Goal: Information Seeking & Learning: Find specific fact

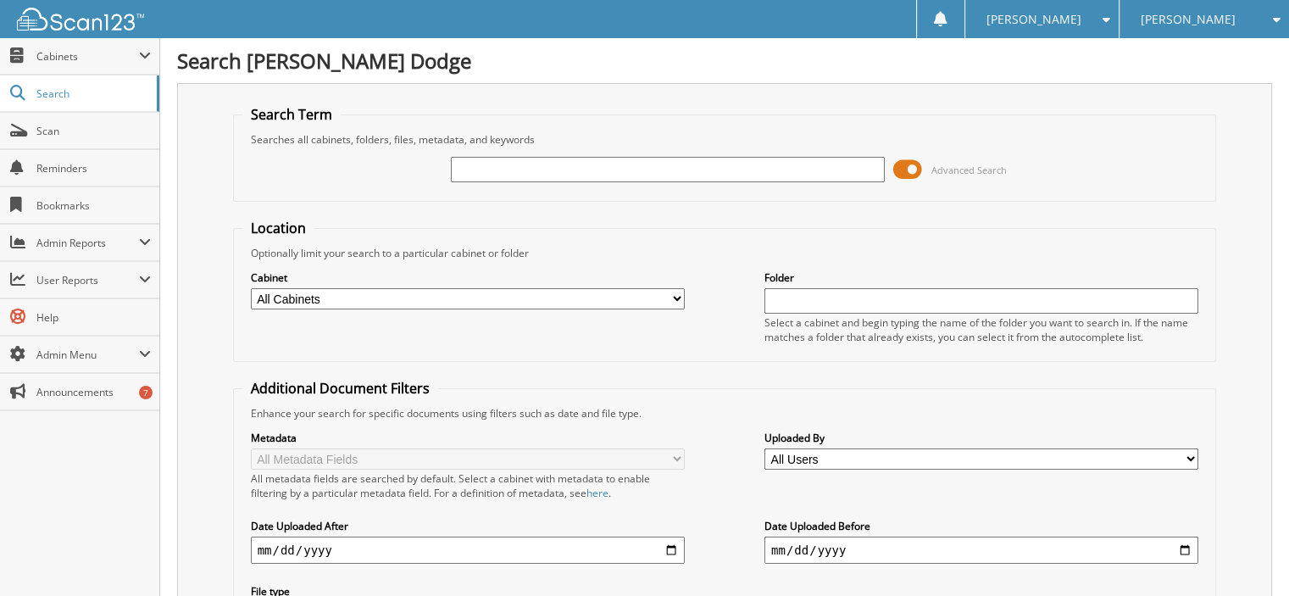
click at [500, 161] on input "text" at bounding box center [668, 169] width 434 height 25
type input "37443"
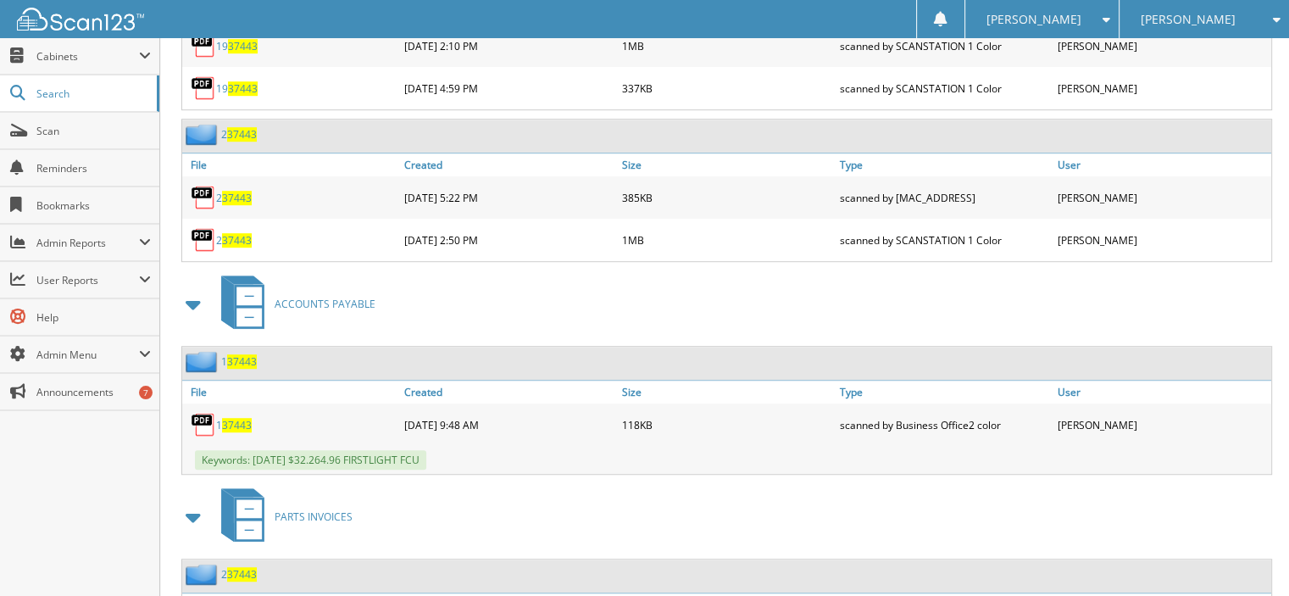
scroll to position [749, 0]
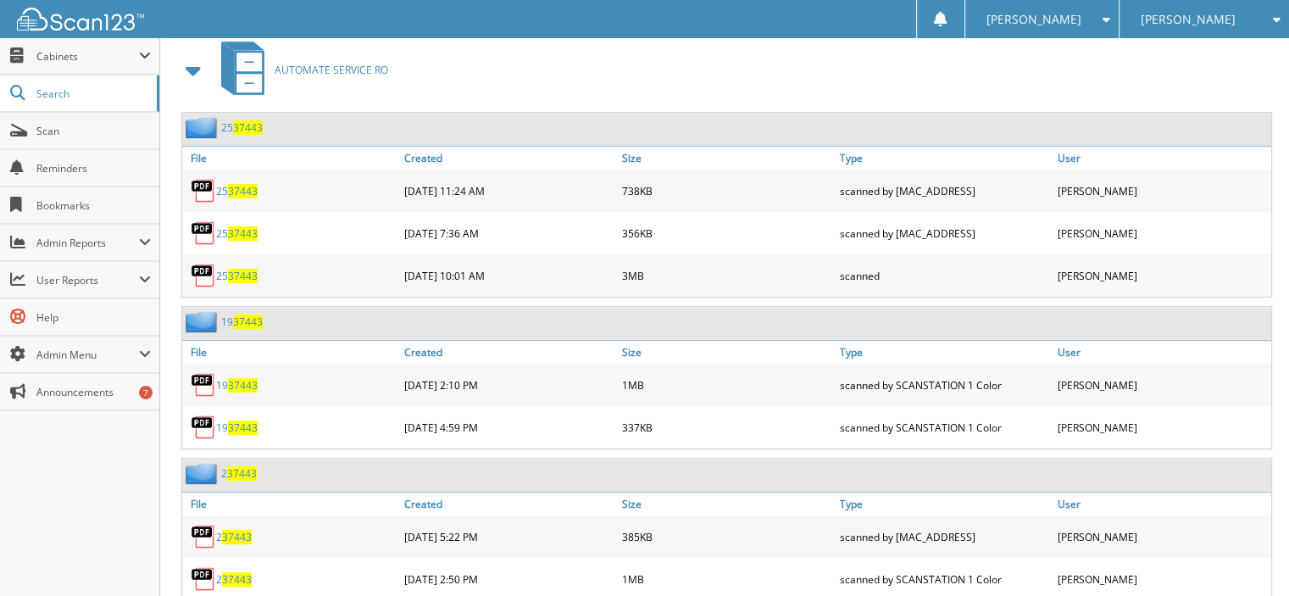
click at [244, 184] on span "37443" at bounding box center [243, 191] width 30 height 14
click at [240, 226] on span "37443" at bounding box center [243, 233] width 30 height 14
click at [253, 269] on span "37443" at bounding box center [243, 276] width 30 height 14
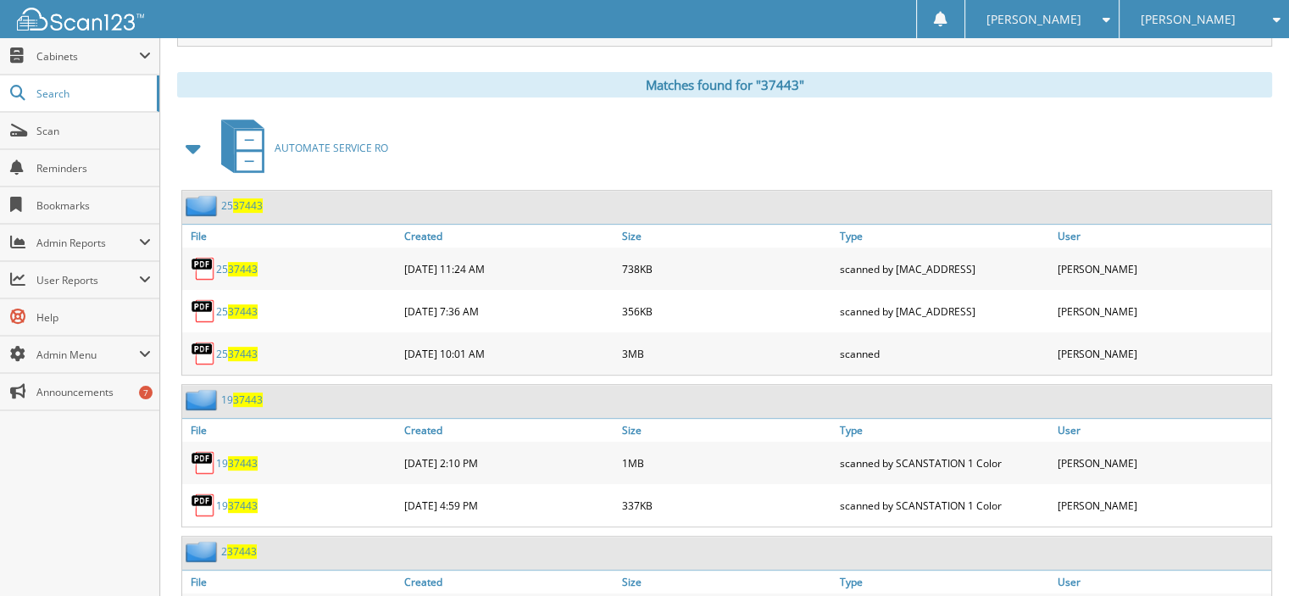
scroll to position [678, 0]
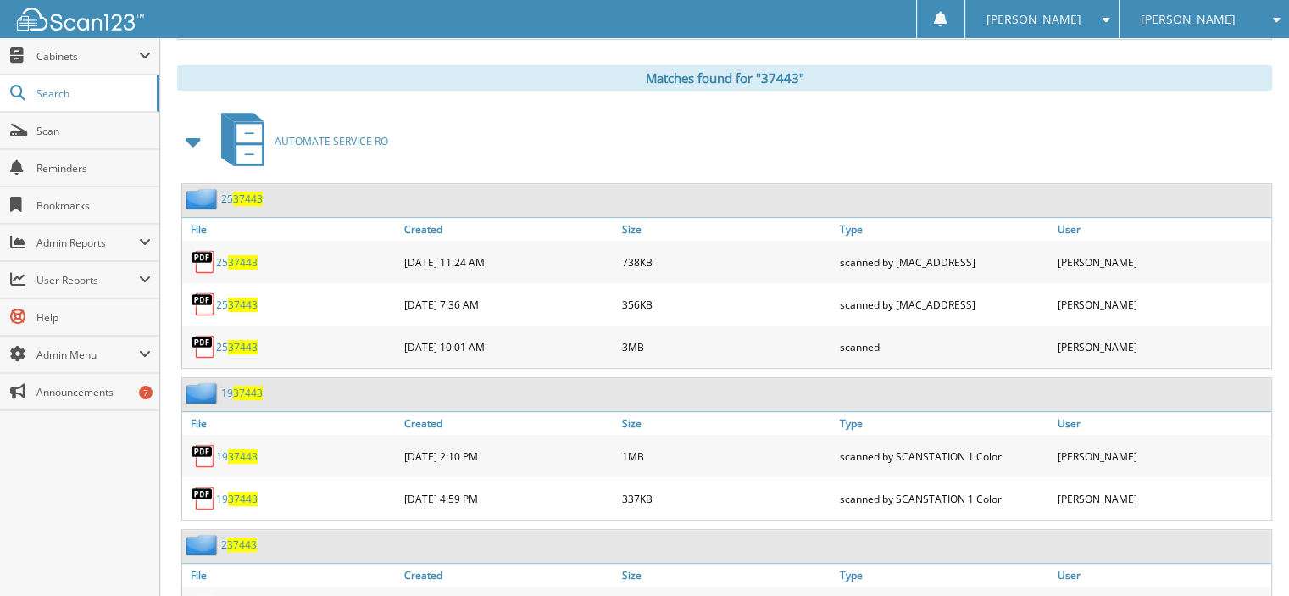
click at [232, 297] on span "37443" at bounding box center [243, 304] width 30 height 14
click at [244, 340] on span "37443" at bounding box center [243, 347] width 30 height 14
click at [236, 340] on span "37443" at bounding box center [243, 347] width 30 height 14
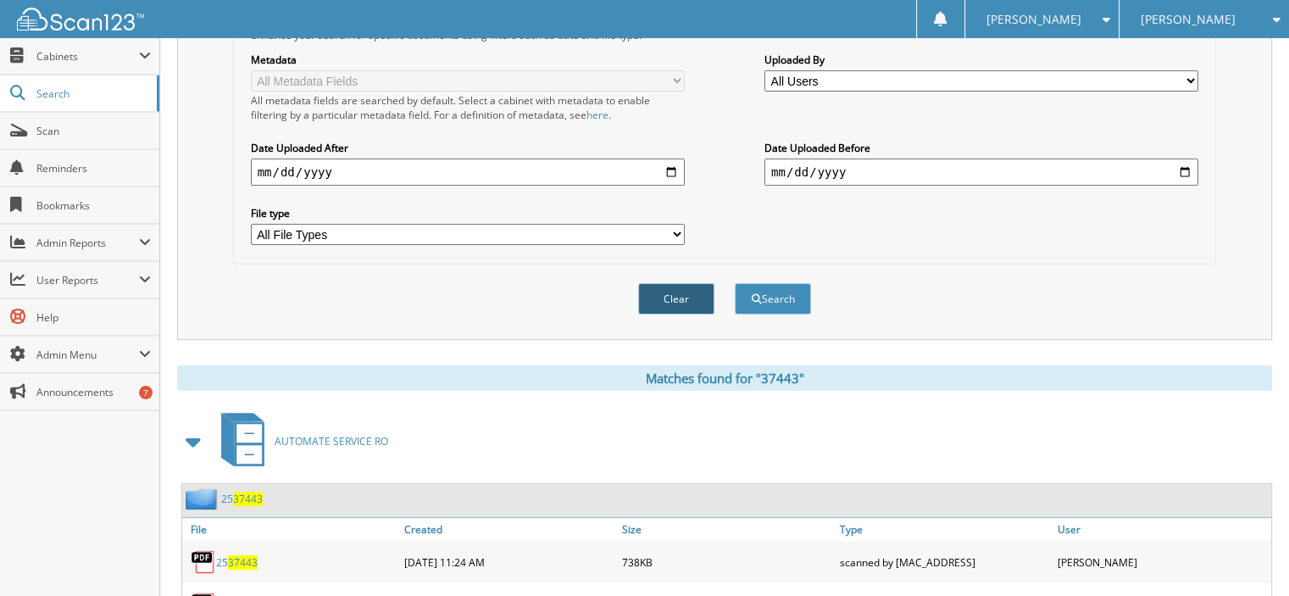
scroll to position [593, 0]
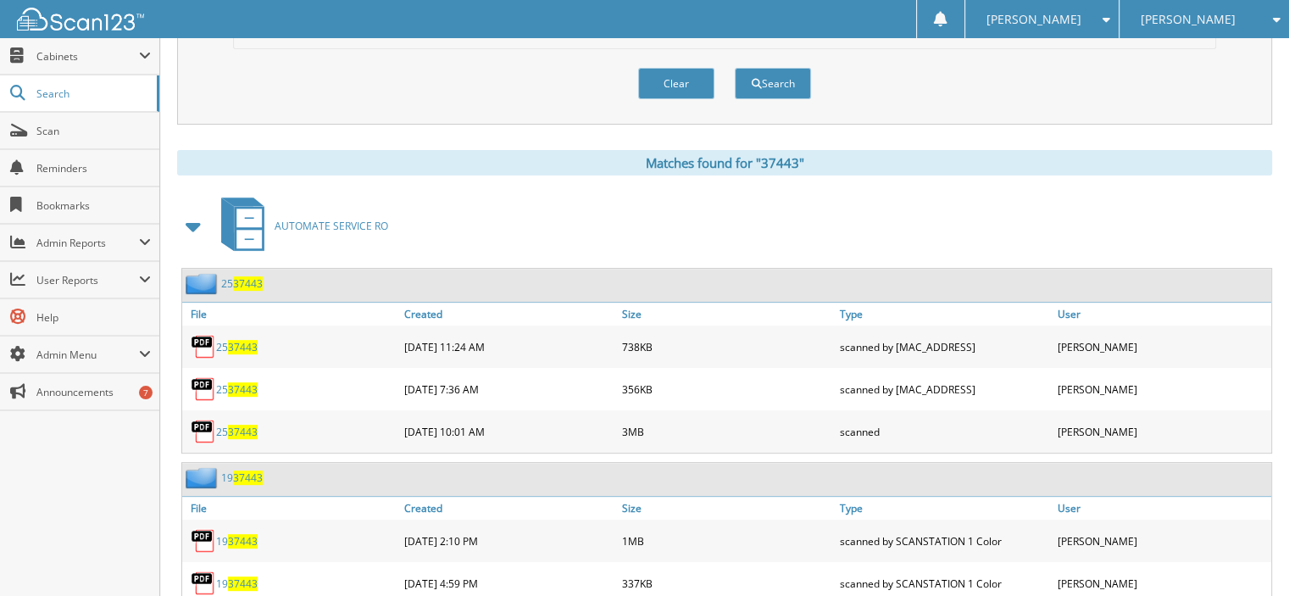
click at [231, 425] on span "37443" at bounding box center [243, 432] width 30 height 14
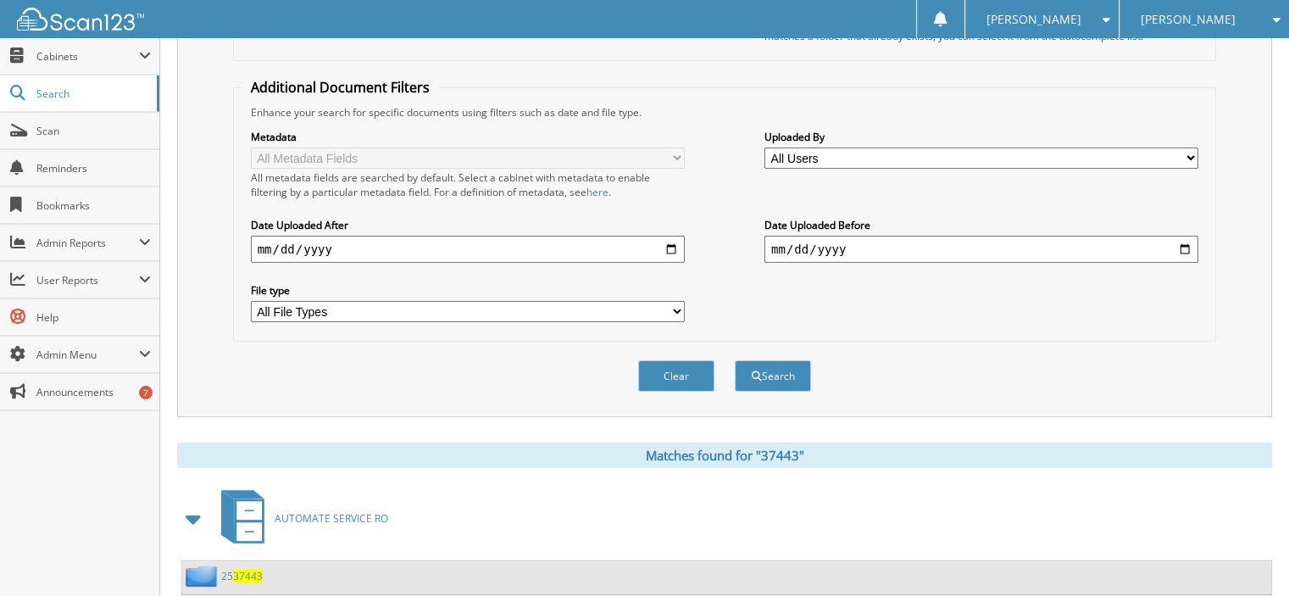
scroll to position [0, 0]
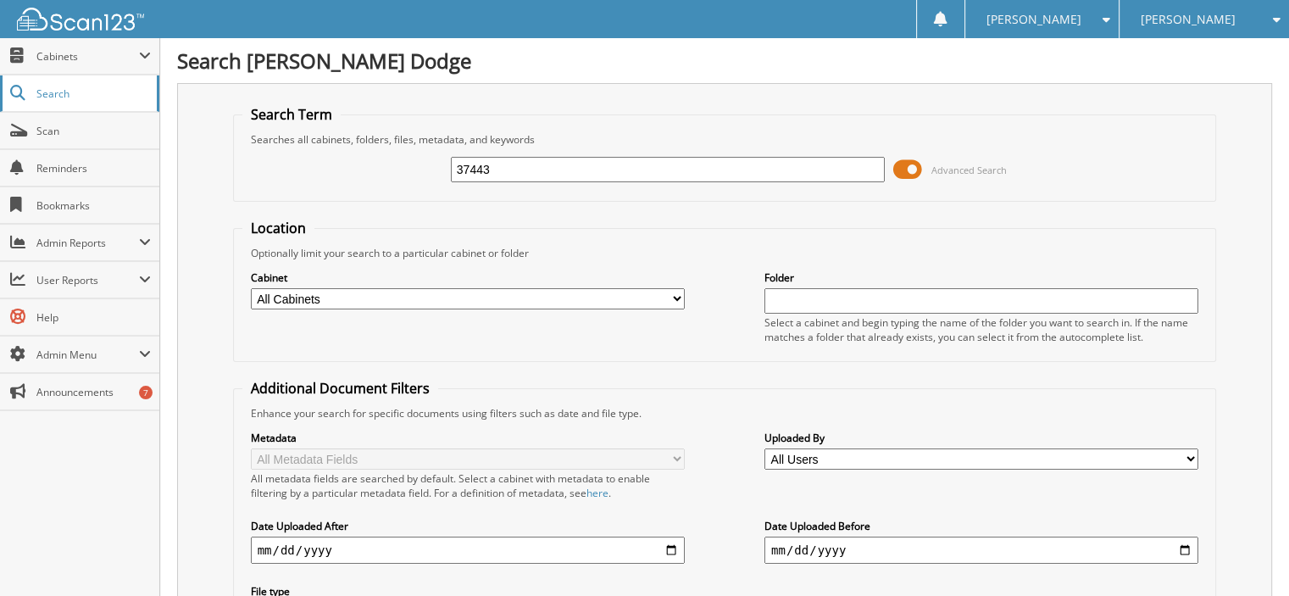
drag, startPoint x: 532, startPoint y: 165, endPoint x: 0, endPoint y: 75, distance: 539.9
click at [236, 139] on fieldset "Search Term Searches all cabinets, folders, files, metadata, and keywords 37443…" at bounding box center [725, 153] width 984 height 97
type input "38432"
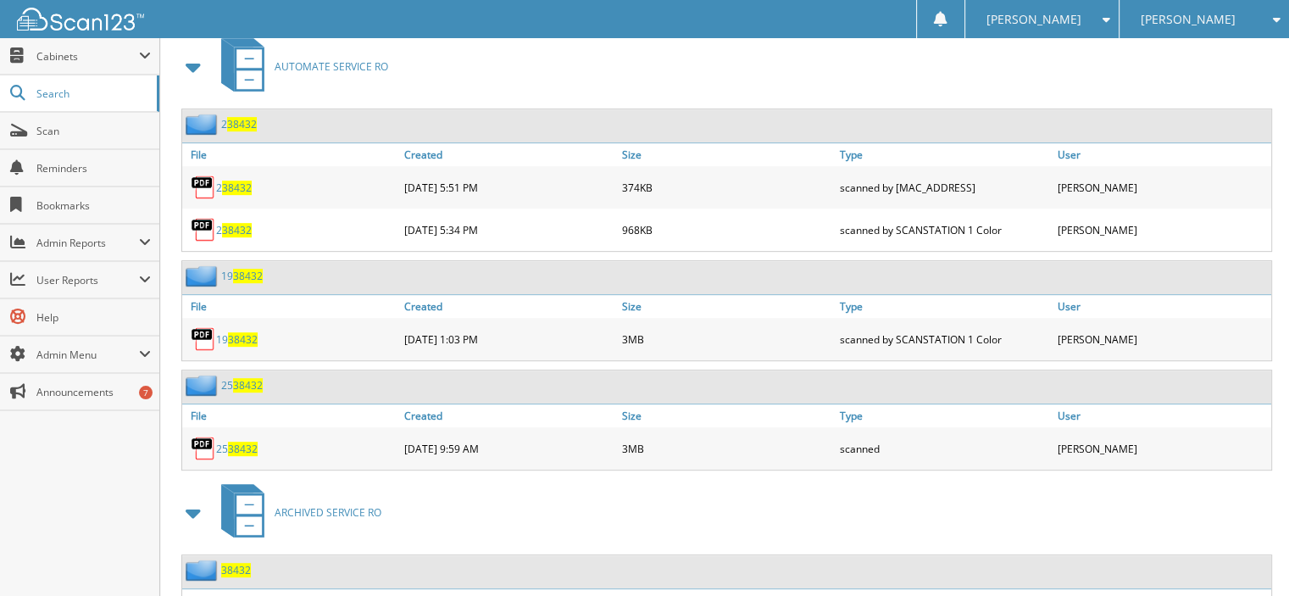
scroll to position [763, 0]
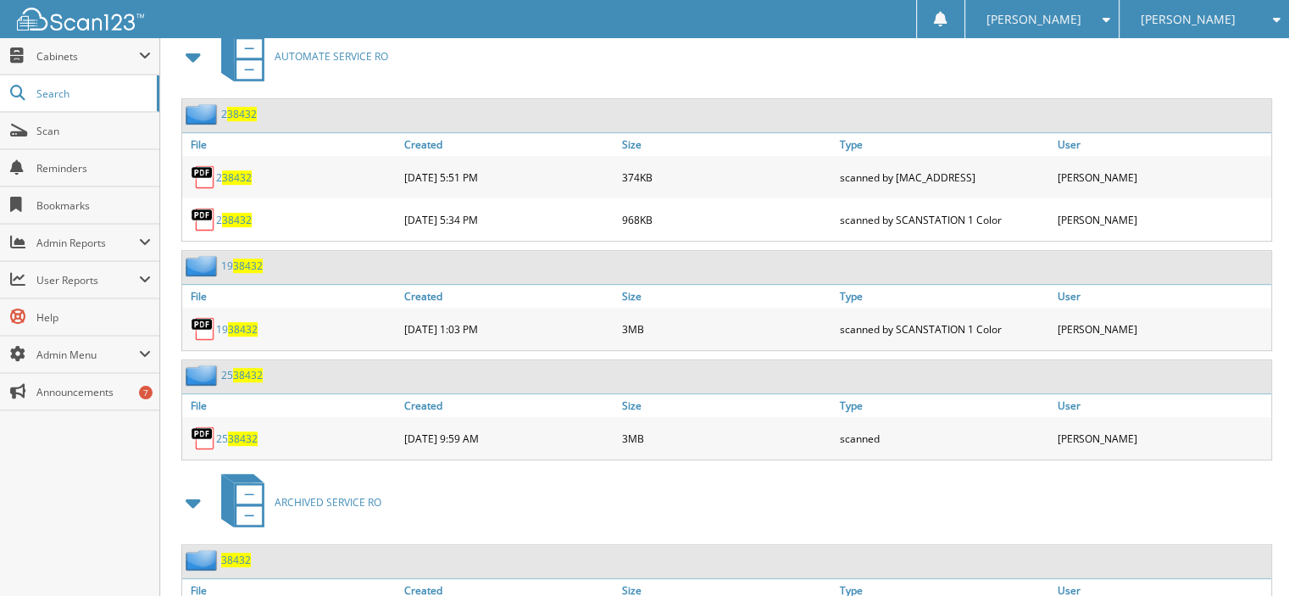
click at [238, 431] on span "38432" at bounding box center [243, 438] width 30 height 14
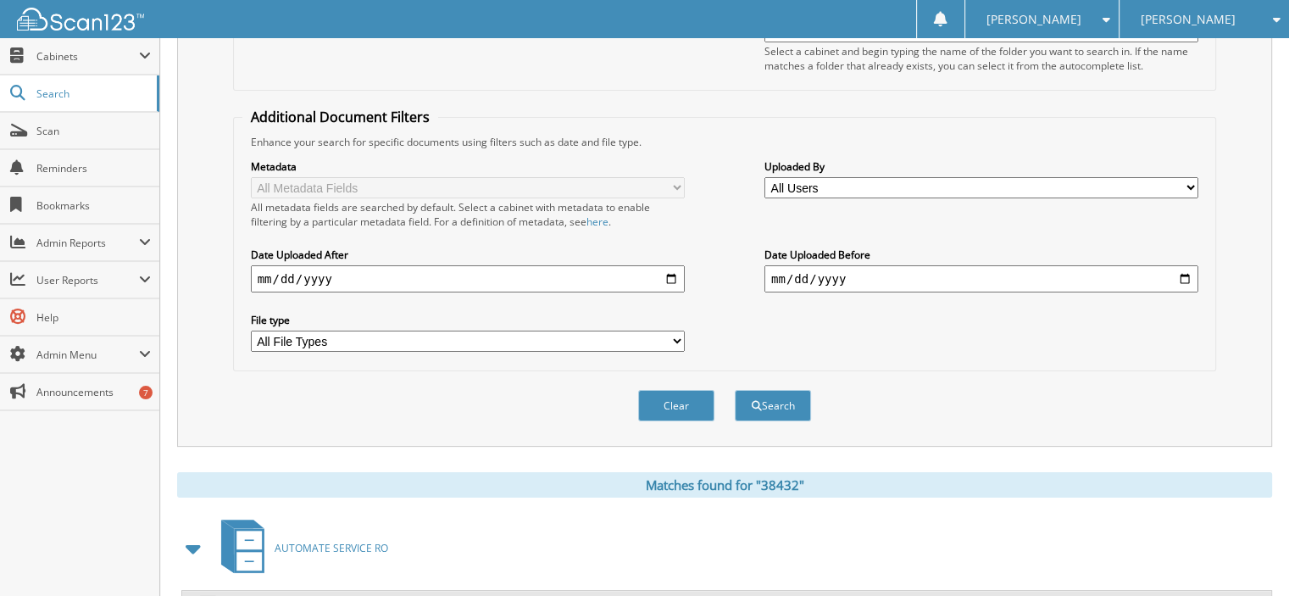
scroll to position [0, 0]
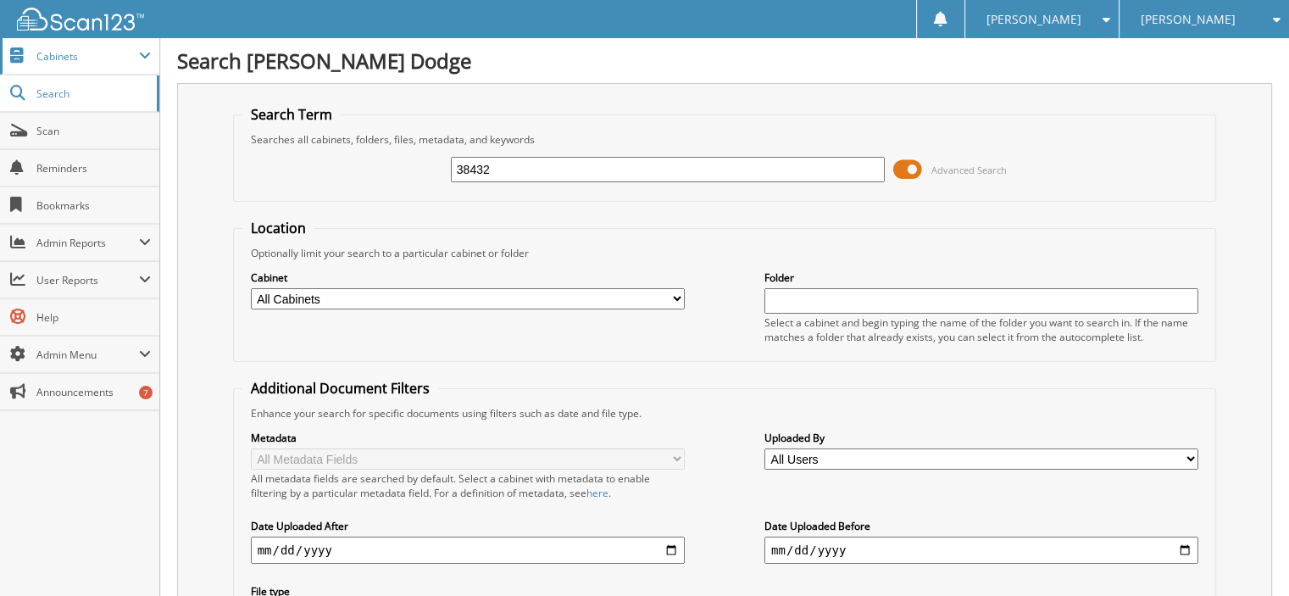
drag, startPoint x: 498, startPoint y: 172, endPoint x: 3, endPoint y: 67, distance: 506.0
type input "13100"
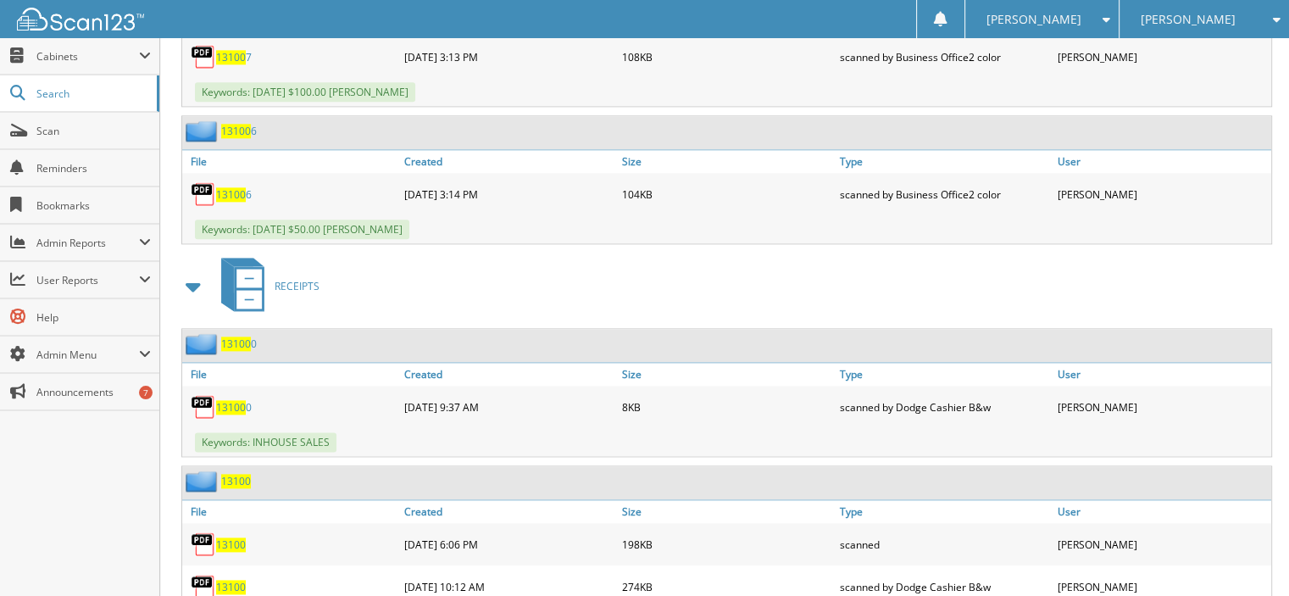
scroll to position [2288, 0]
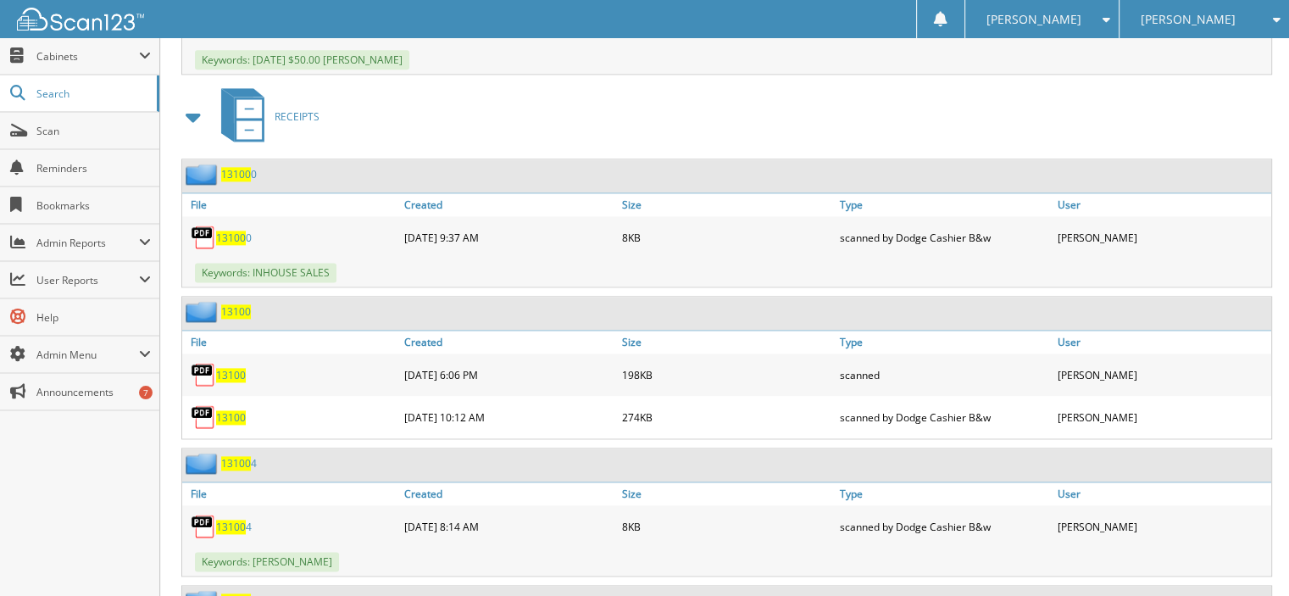
click at [233, 368] on span "13100" at bounding box center [231, 375] width 30 height 14
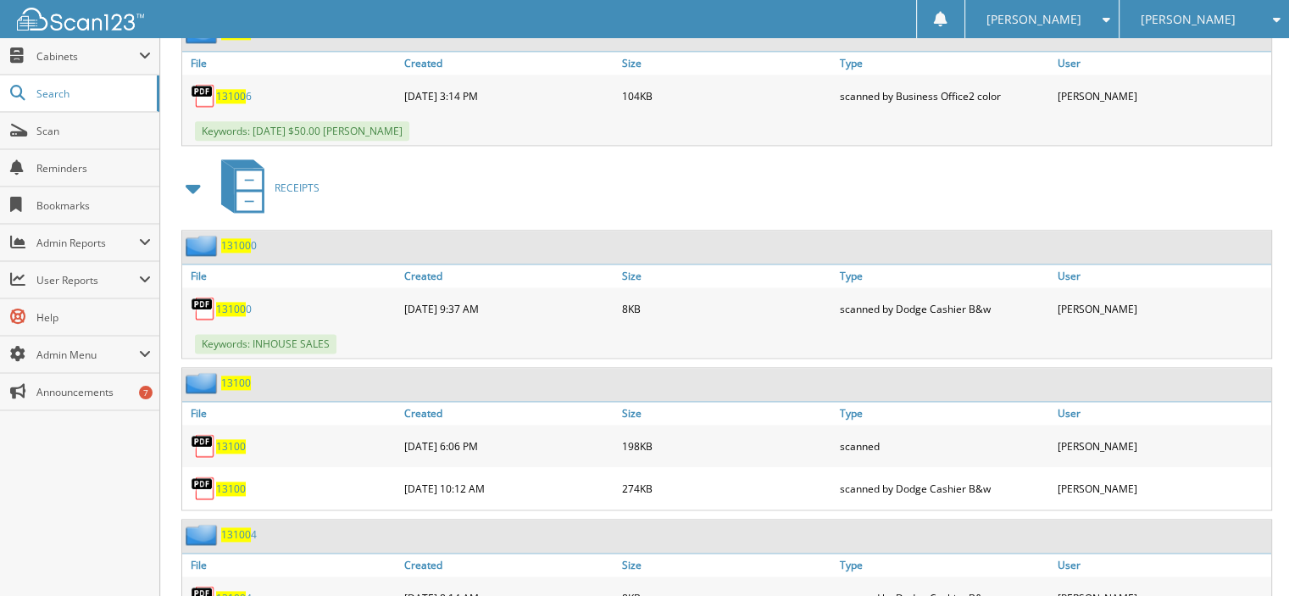
scroll to position [1949, 0]
